Goal: Navigation & Orientation: Find specific page/section

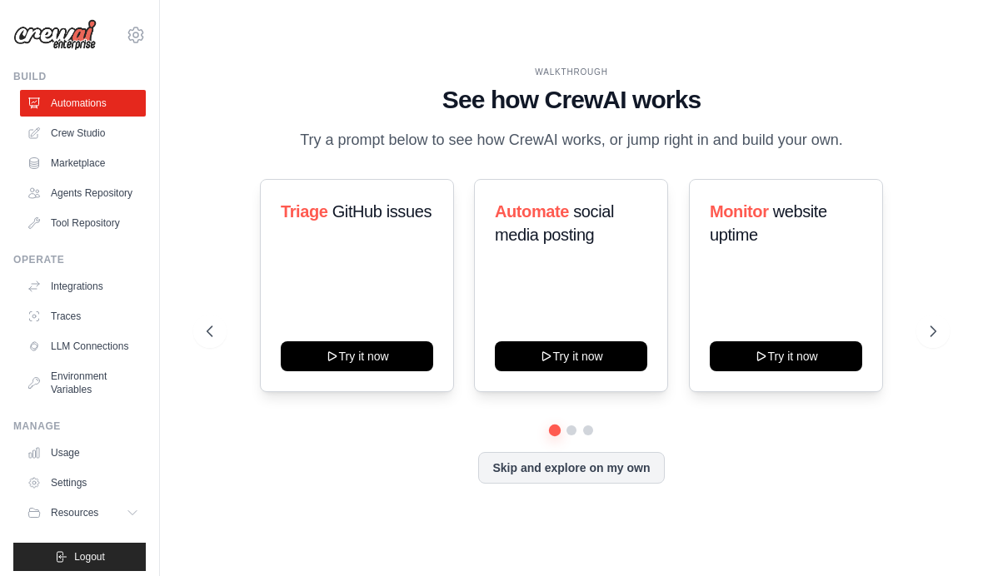
click at [927, 340] on icon at bounding box center [933, 331] width 17 height 17
click at [932, 348] on button at bounding box center [932, 331] width 33 height 33
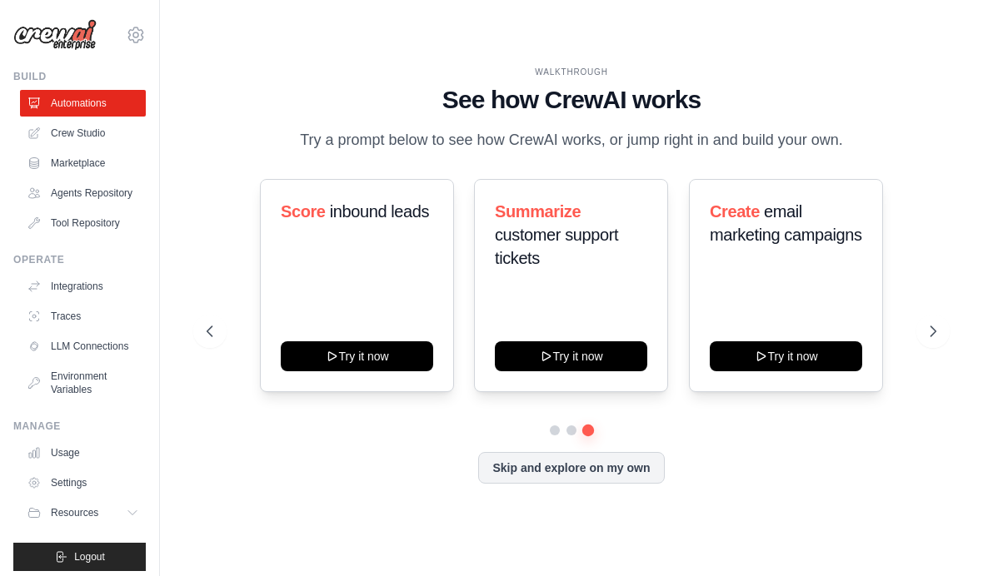
click at [932, 340] on icon at bounding box center [933, 331] width 17 height 17
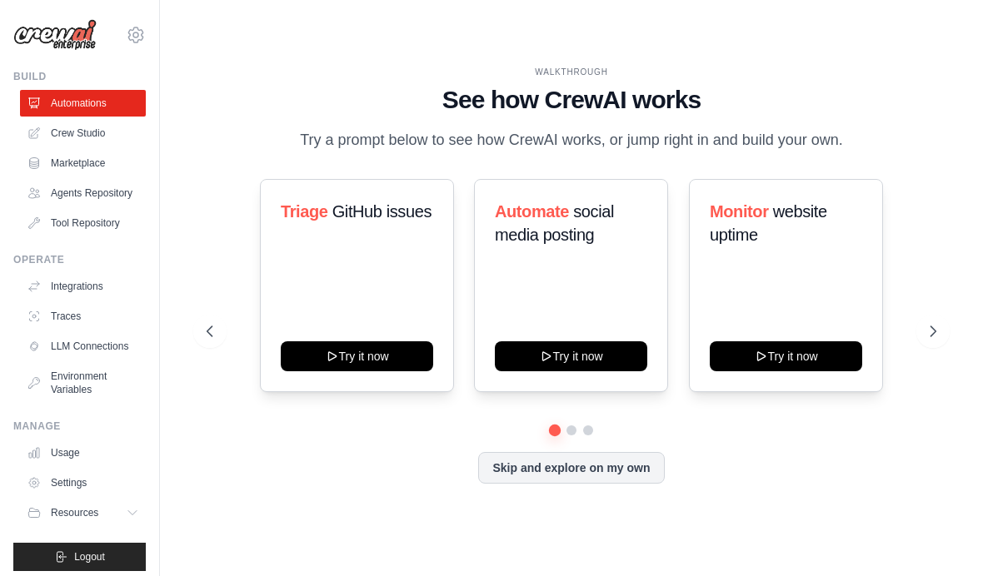
click at [113, 125] on link "Crew Studio" at bounding box center [83, 133] width 126 height 27
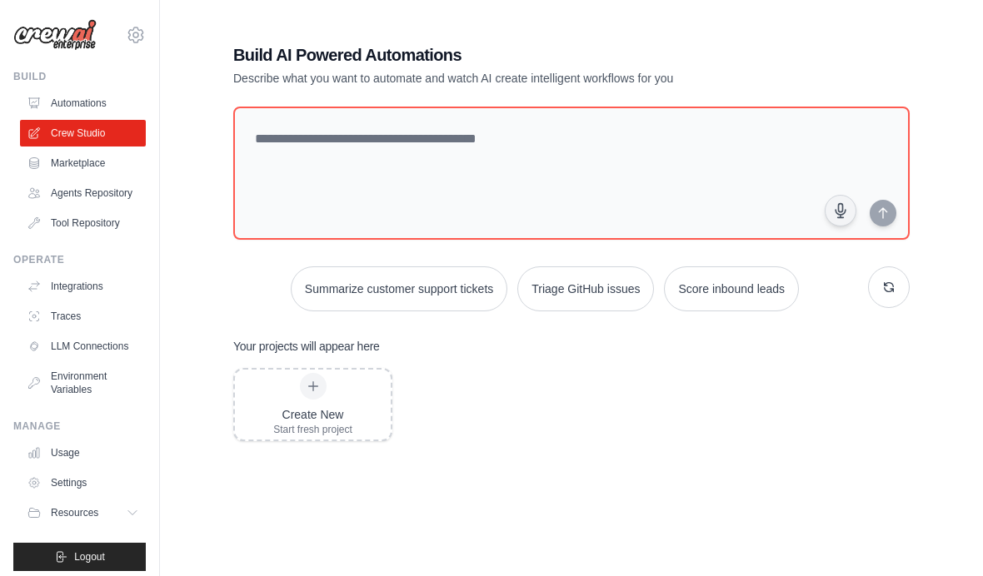
click at [124, 277] on link "Integrations" at bounding box center [83, 286] width 126 height 27
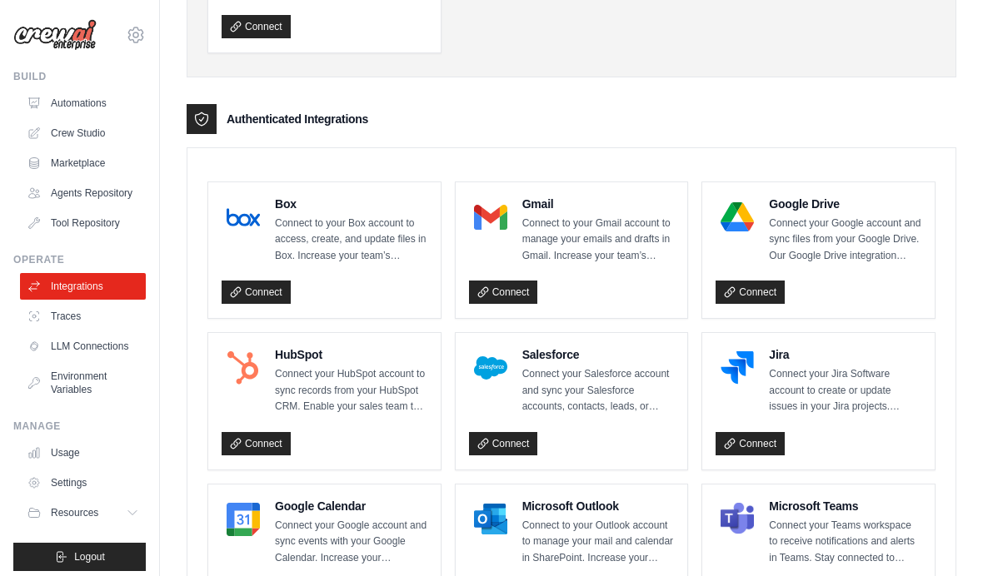
scroll to position [352, 0]
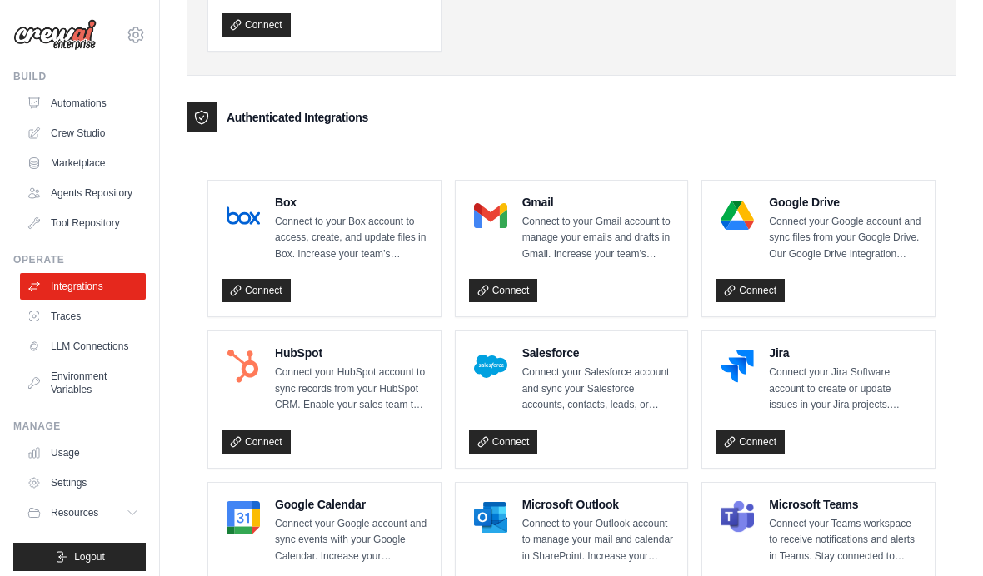
click at [507, 292] on link "Connect" at bounding box center [503, 290] width 69 height 23
